Goal: Navigation & Orientation: Find specific page/section

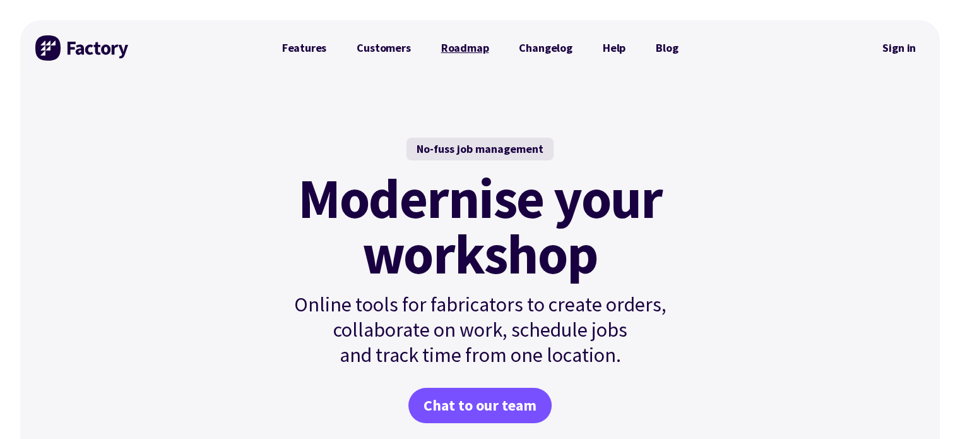
click at [470, 43] on link "Roadmap" at bounding box center [465, 47] width 78 height 25
click at [316, 51] on link "Features" at bounding box center [304, 47] width 75 height 25
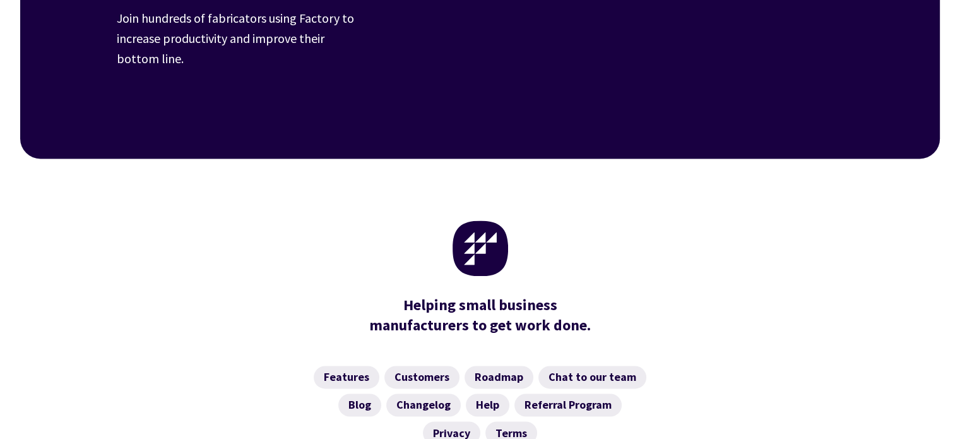
scroll to position [2101, 0]
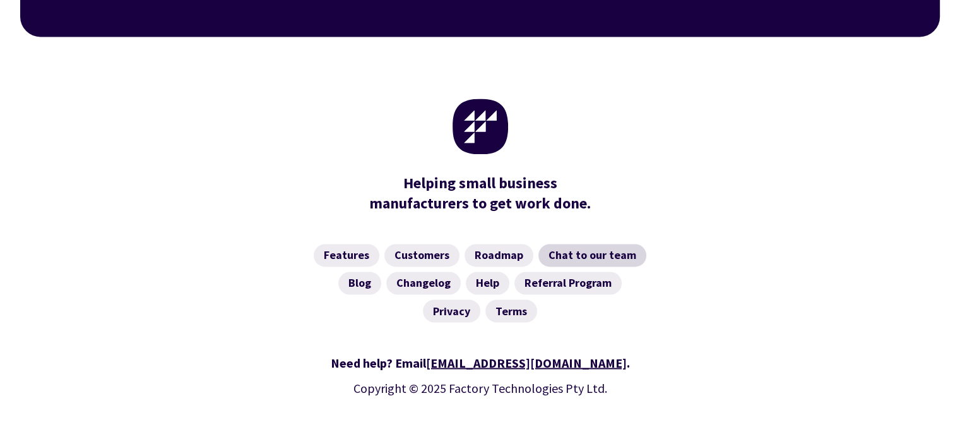
click at [576, 244] on link "Chat to our team" at bounding box center [592, 255] width 108 height 23
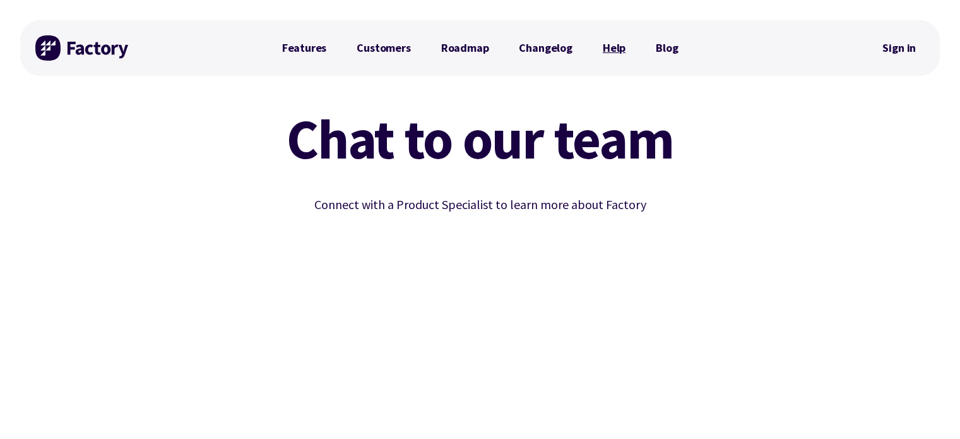
click at [610, 49] on link "Help" at bounding box center [614, 47] width 53 height 25
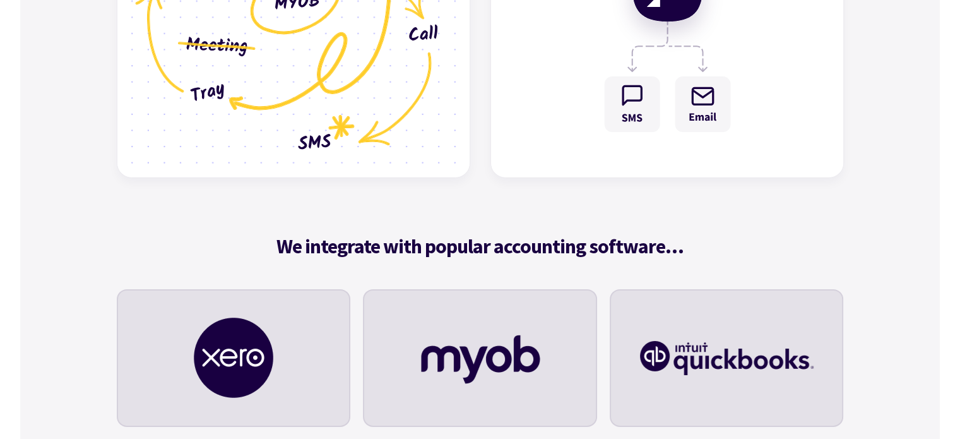
scroll to position [3848, 0]
